Goal: Task Accomplishment & Management: Complete application form

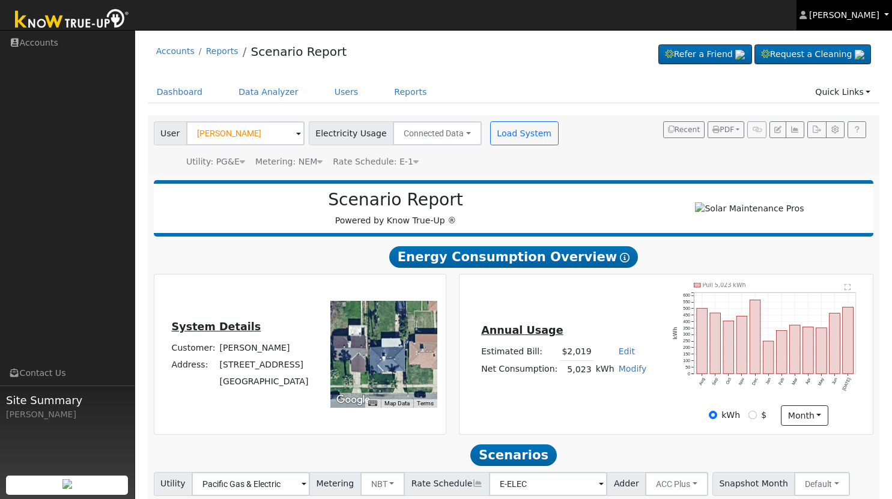
click at [883, 11] on link "[PERSON_NAME]" at bounding box center [844, 15] width 96 height 30
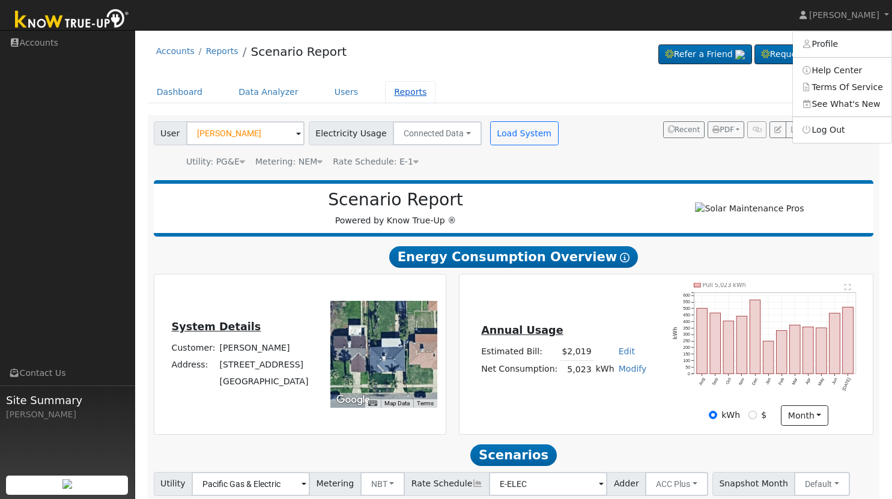
click at [394, 94] on link "Reports" at bounding box center [410, 92] width 50 height 22
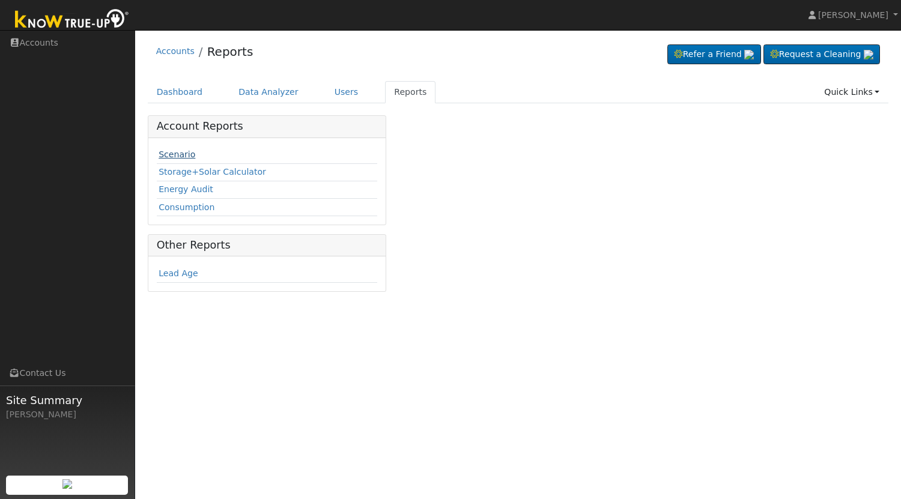
click at [181, 153] on link "Scenario" at bounding box center [177, 155] width 37 height 10
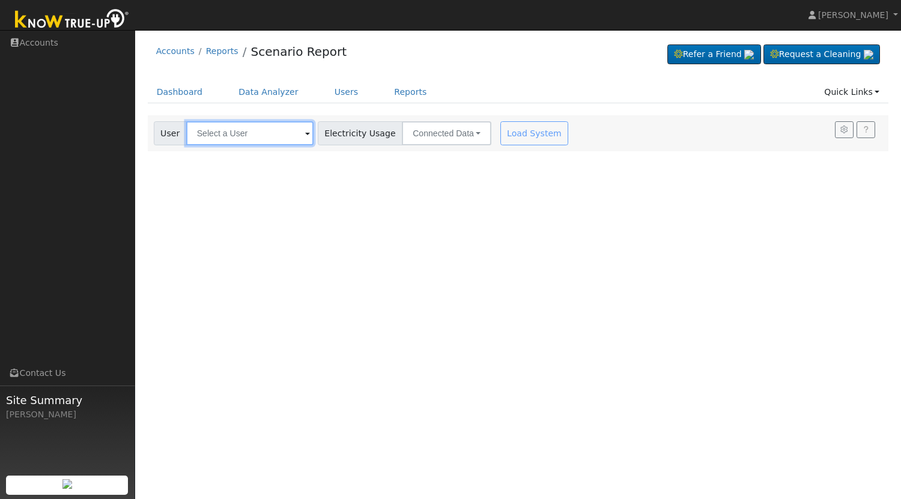
click at [237, 136] on input "text" at bounding box center [249, 133] width 127 height 24
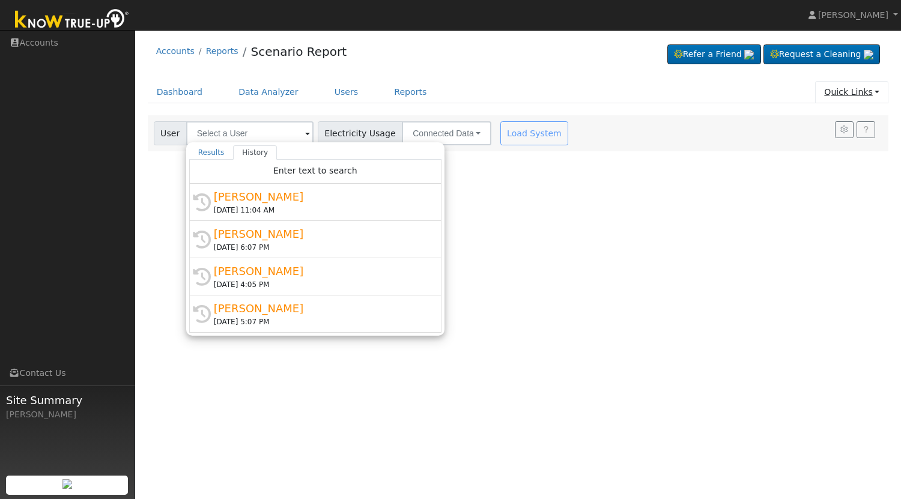
click at [870, 96] on link "Quick Links" at bounding box center [851, 92] width 73 height 22
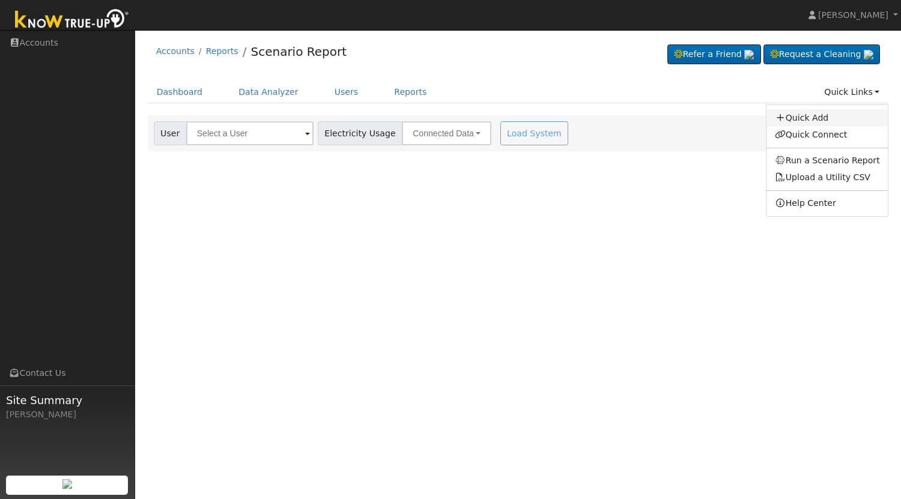
click at [829, 118] on link "Quick Add" at bounding box center [827, 117] width 122 height 17
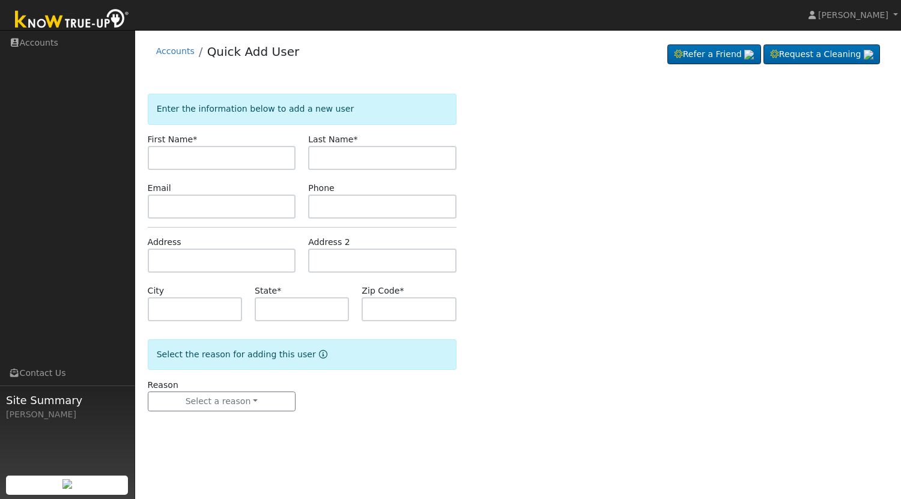
click at [251, 160] on input "text" at bounding box center [222, 158] width 148 height 24
type input "Orlando"
click at [357, 158] on input "text" at bounding box center [382, 158] width 148 height 24
click at [359, 160] on input "[PERSON_NAME]" at bounding box center [382, 158] width 148 height 24
click at [350, 157] on input "[PERSON_NAME]" at bounding box center [382, 158] width 148 height 24
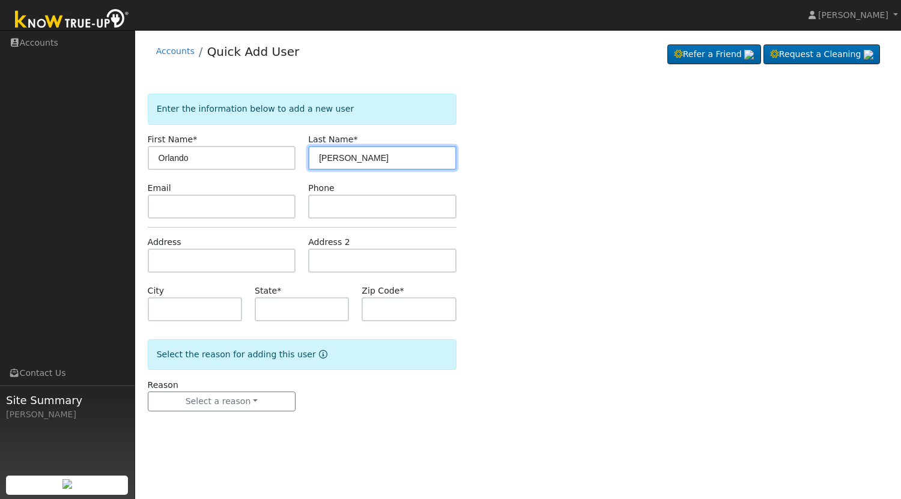
type input "[PERSON_NAME]"
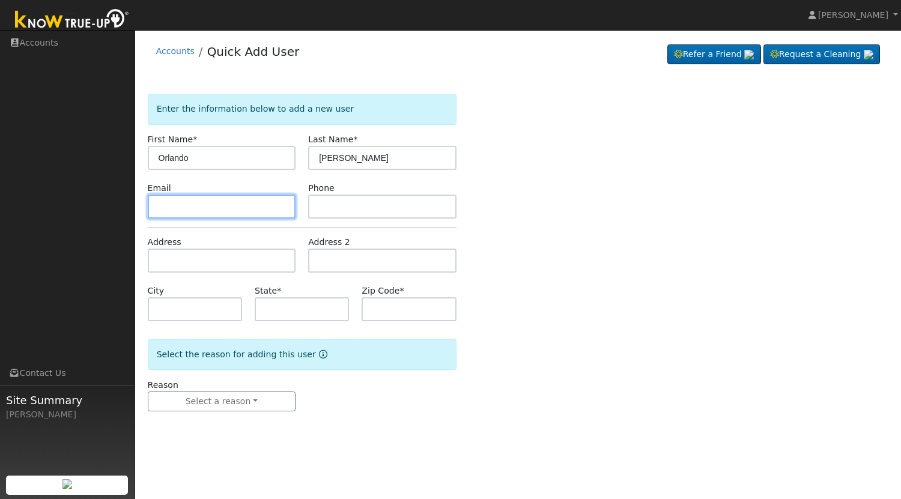
click at [243, 204] on input "text" at bounding box center [222, 207] width 148 height 24
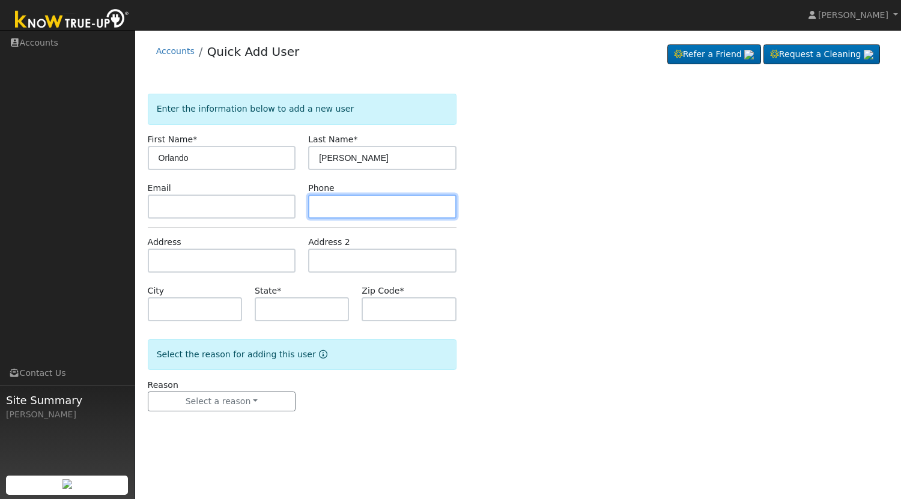
click at [338, 204] on input "text" at bounding box center [382, 207] width 148 height 24
click at [410, 203] on input "text" at bounding box center [382, 207] width 148 height 24
click at [387, 209] on input "text" at bounding box center [382, 207] width 148 height 24
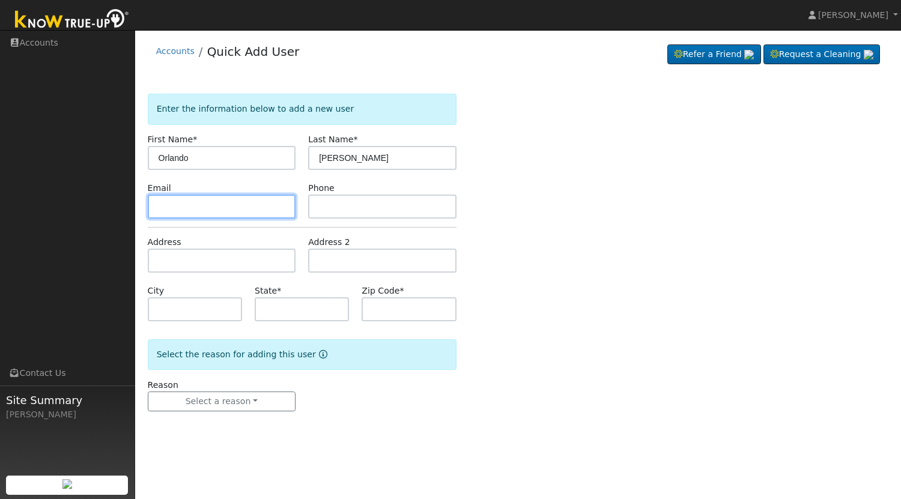
click at [243, 206] on input "text" at bounding box center [222, 207] width 148 height 24
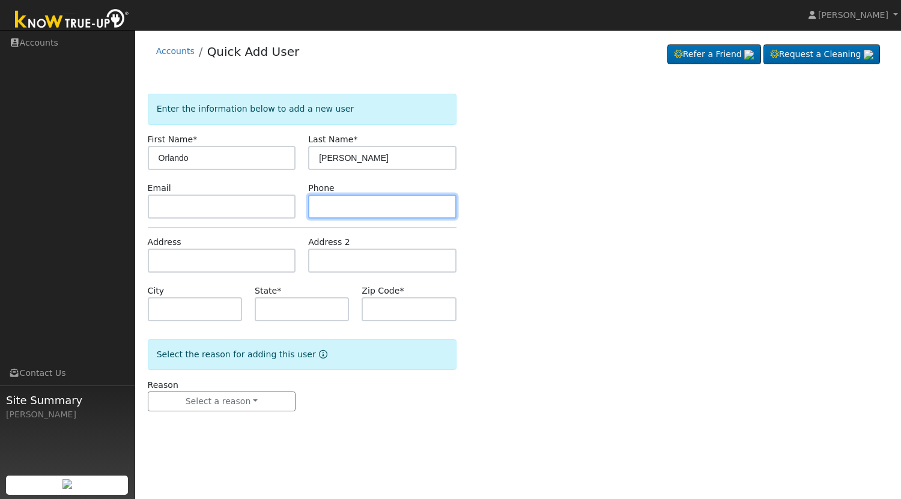
click at [367, 208] on input "text" at bounding box center [382, 207] width 148 height 24
click at [497, 223] on div "Enter the information below to add a new user First Name * Orlando Last Name * …" at bounding box center [518, 265] width 741 height 342
click at [420, 207] on input "text" at bounding box center [382, 207] width 148 height 24
click at [531, 240] on div "Enter the information below to add a new user First Name * Orlando Last Name * …" at bounding box center [518, 265] width 741 height 342
click at [401, 210] on input "text" at bounding box center [382, 207] width 148 height 24
